Goal: Task Accomplishment & Management: Use online tool/utility

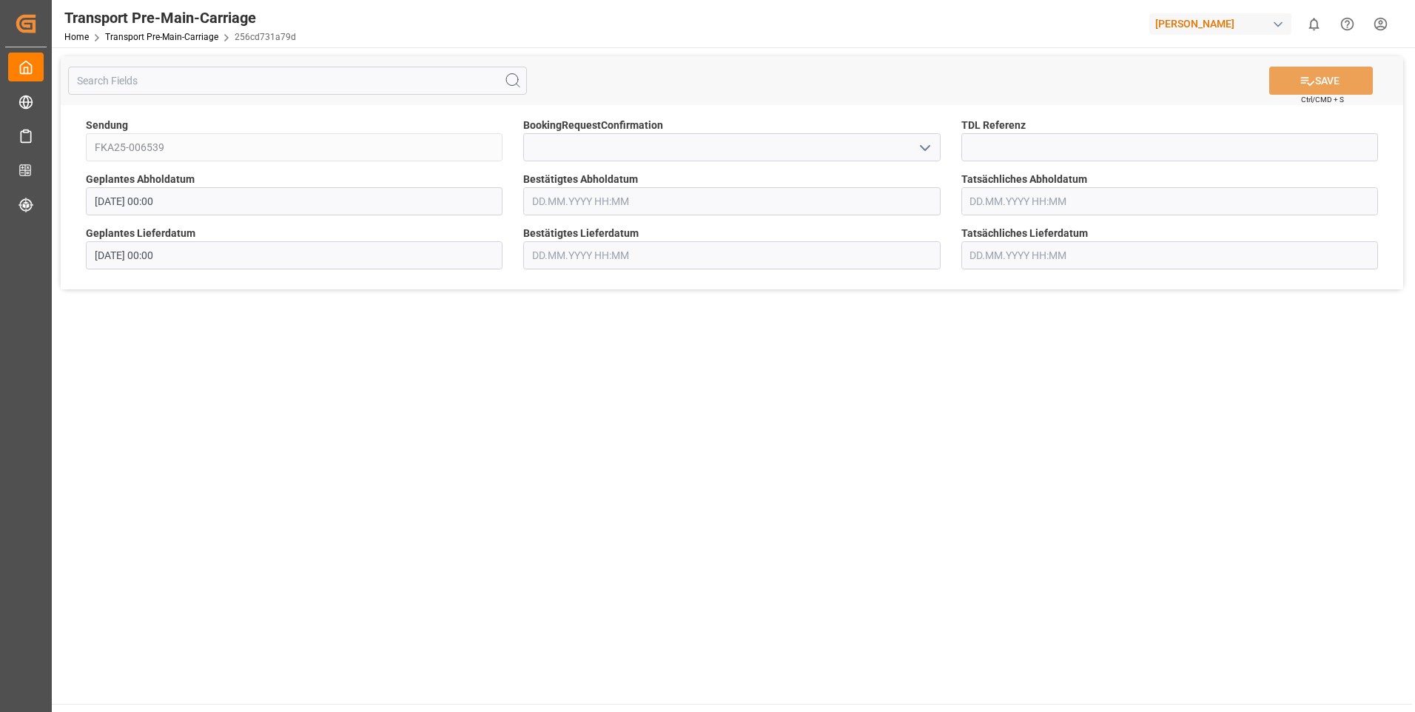
click at [553, 203] on input "text" at bounding box center [731, 201] width 417 height 28
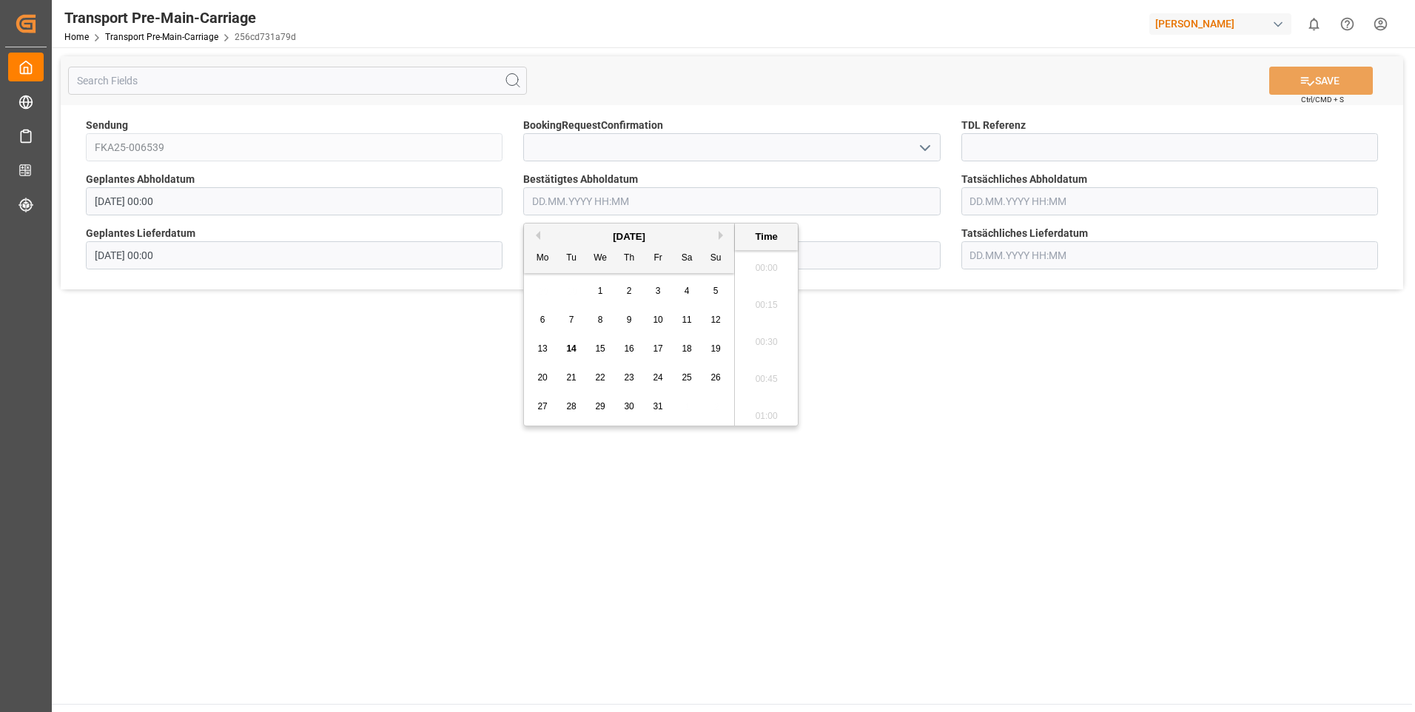
scroll to position [1486, 0]
click at [886, 261] on input "text" at bounding box center [731, 255] width 417 height 28
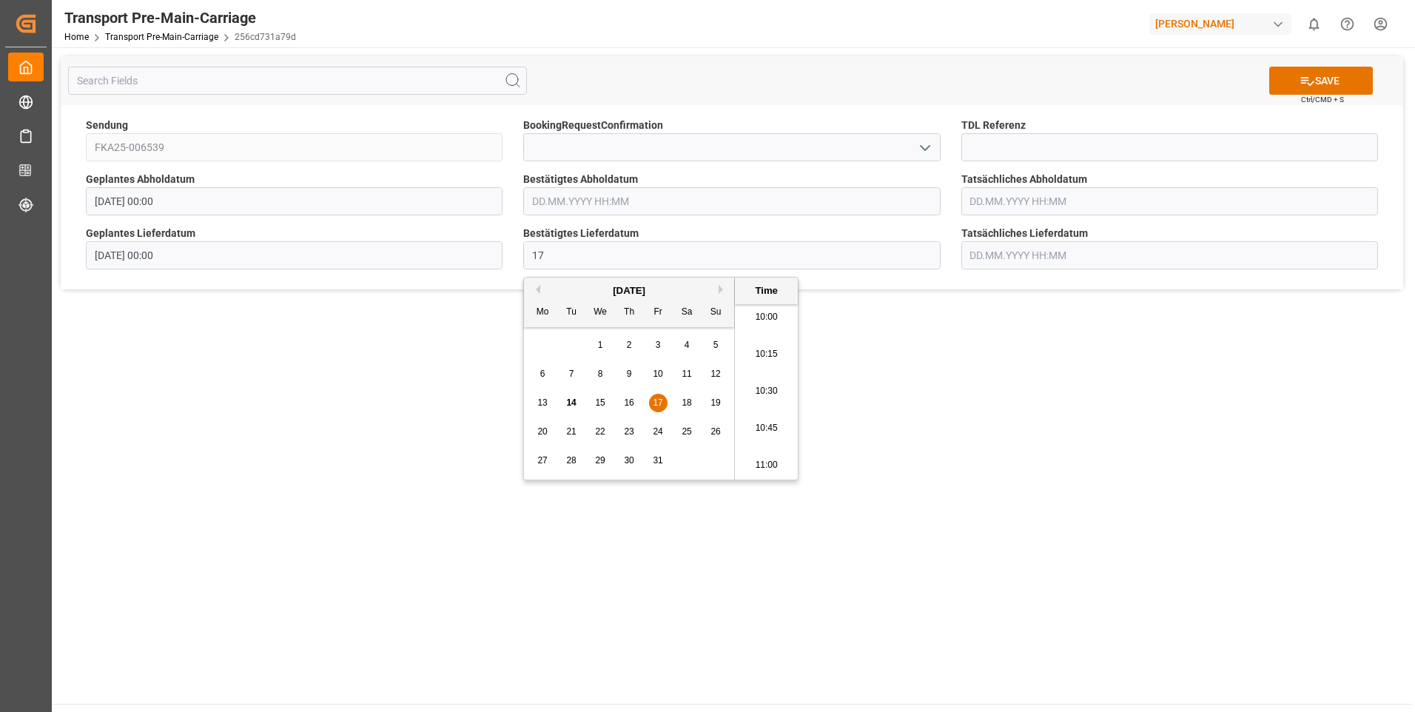
click at [657, 398] on span "17" at bounding box center [658, 403] width 10 height 10
type input "[DATE] 00:00"
click at [1307, 76] on icon at bounding box center [1308, 81] width 16 height 16
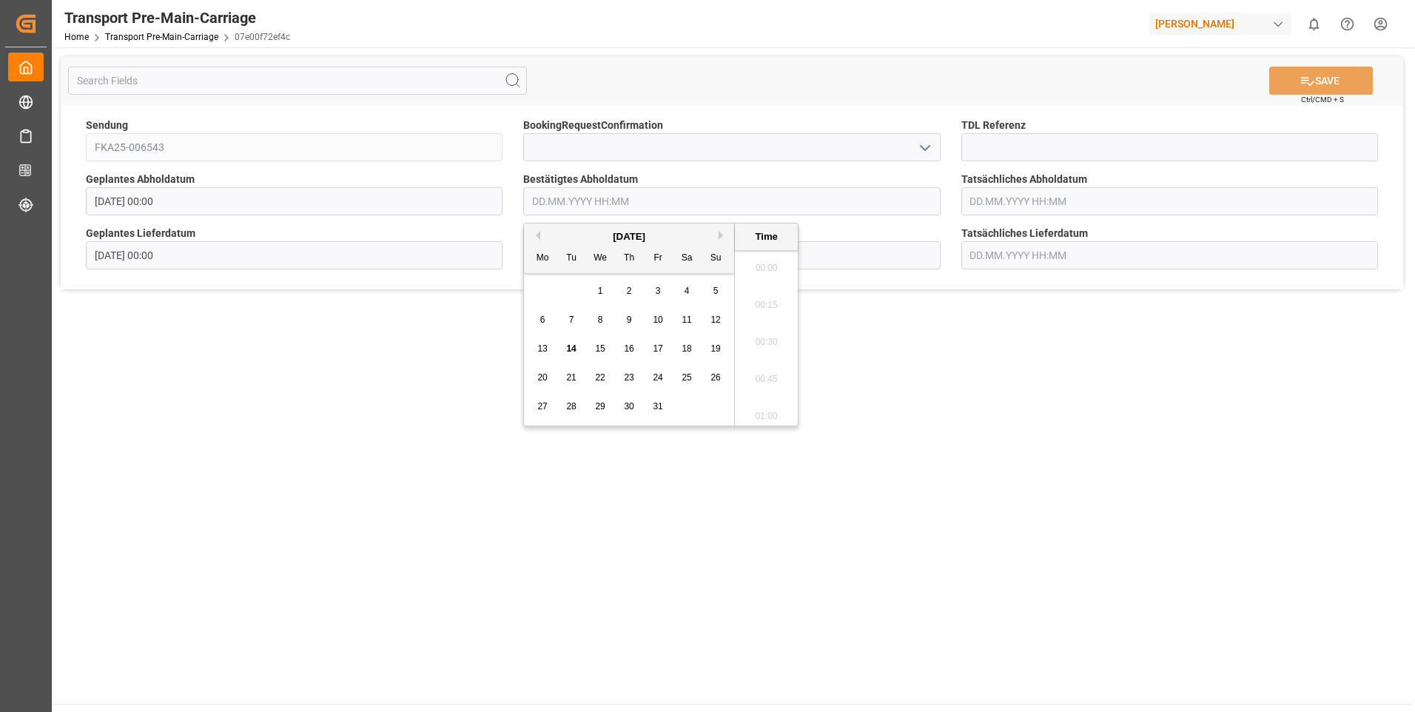
click at [568, 202] on input "text" at bounding box center [731, 201] width 417 height 28
click at [603, 352] on span "15" at bounding box center [600, 348] width 10 height 10
type input "[DATE] 00:00"
click at [1295, 76] on button "SAVE" at bounding box center [1321, 81] width 104 height 28
